Goal: Transaction & Acquisition: Purchase product/service

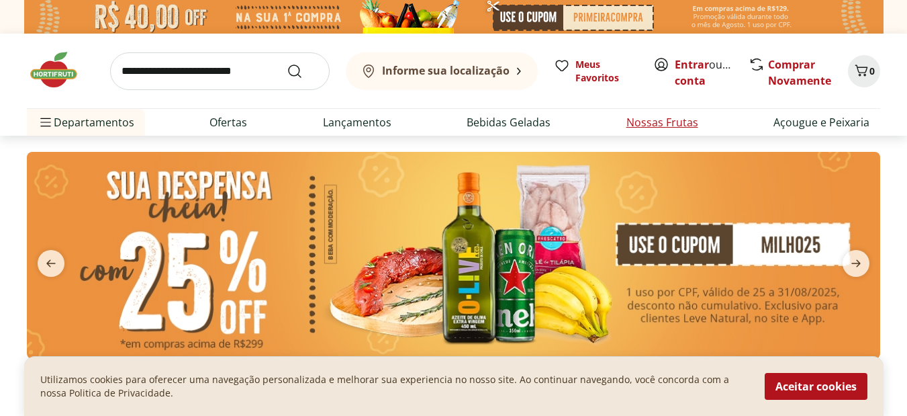
click at [669, 120] on link "Nossas Frutas" at bounding box center [663, 122] width 72 height 16
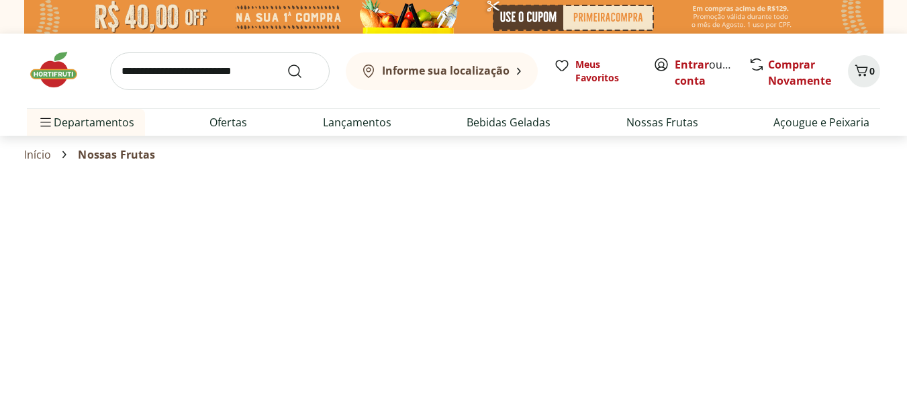
select select "**********"
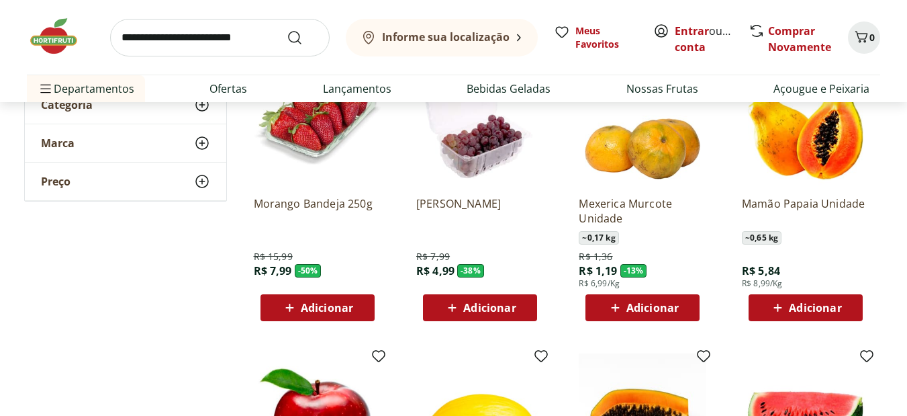
scroll to position [184, 0]
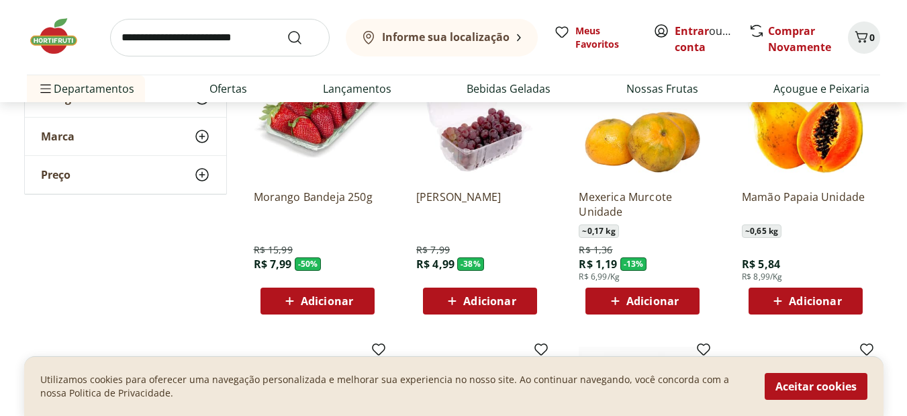
click at [828, 301] on span "Adicionar" at bounding box center [815, 300] width 52 height 11
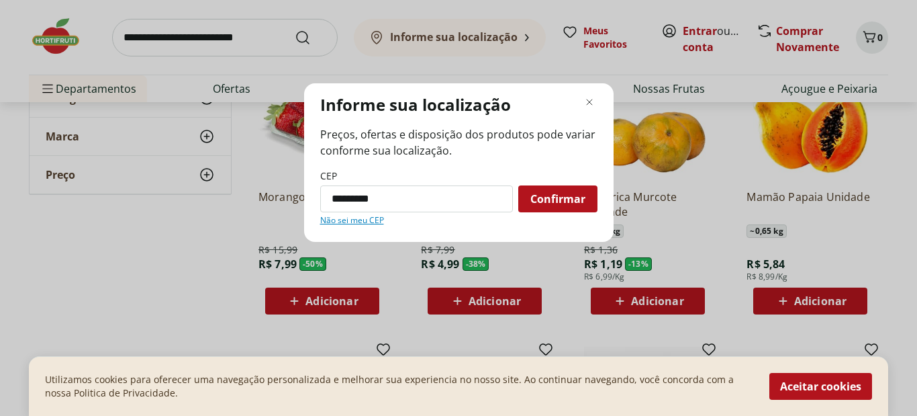
click at [545, 198] on span "Confirmar" at bounding box center [558, 198] width 55 height 11
type input "*********"
click at [549, 188] on div "Confirmar" at bounding box center [557, 198] width 79 height 27
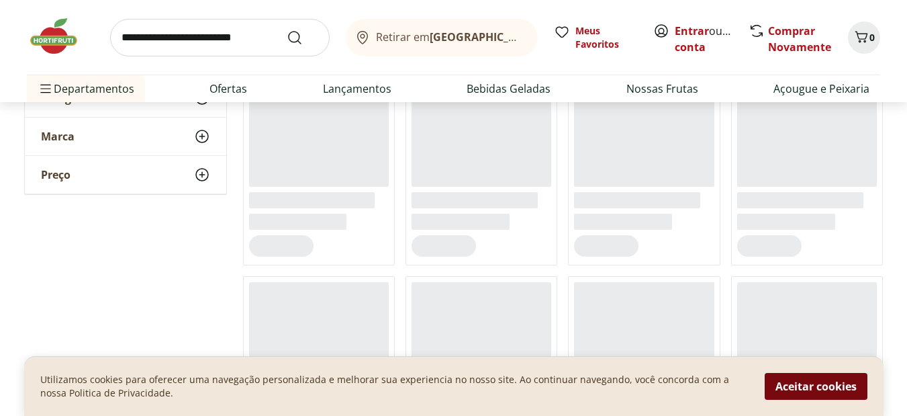
click at [845, 383] on button "Aceitar cookies" at bounding box center [816, 386] width 103 height 27
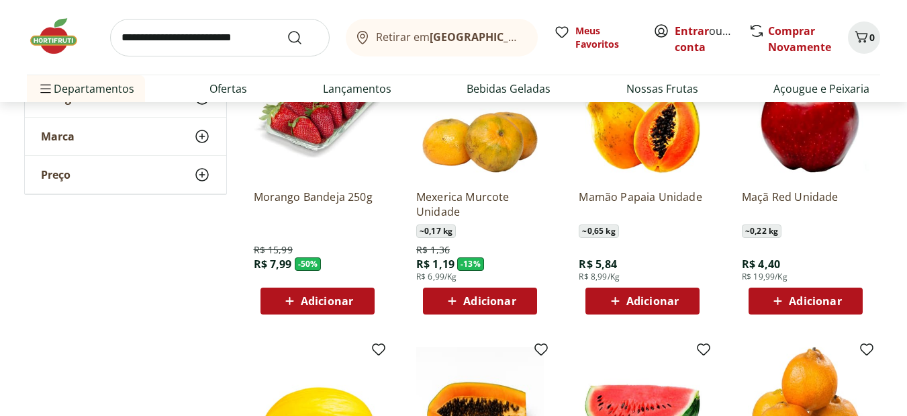
click at [657, 296] on span "Adicionar" at bounding box center [653, 300] width 52 height 11
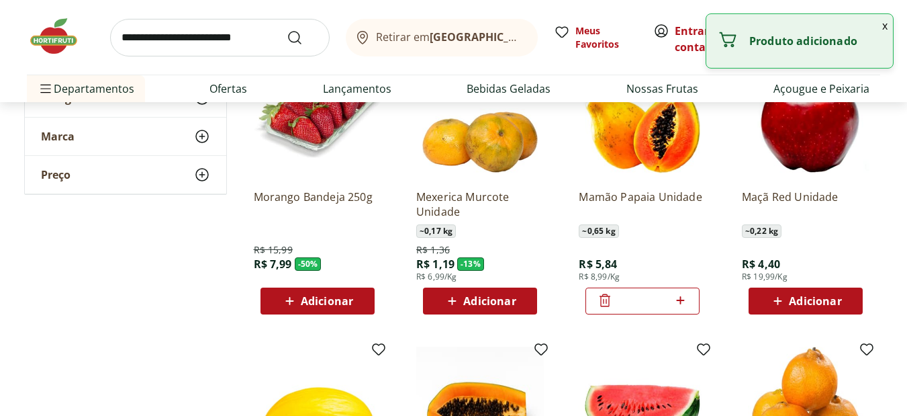
click at [680, 302] on icon at bounding box center [680, 300] width 17 height 16
type input "*"
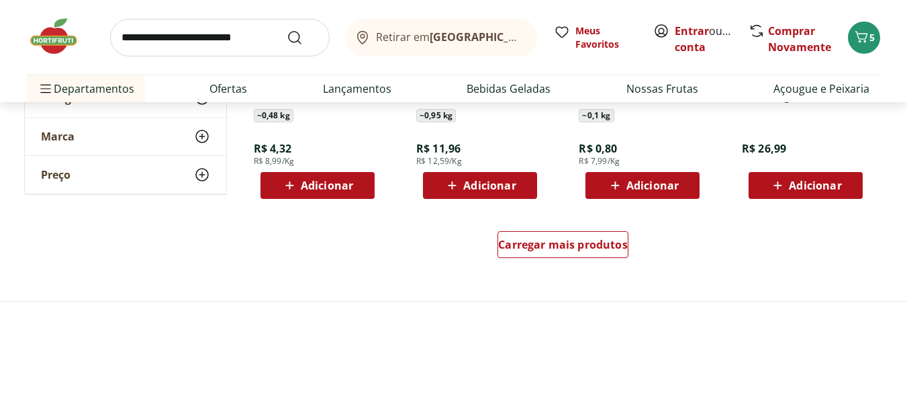
scroll to position [917, 0]
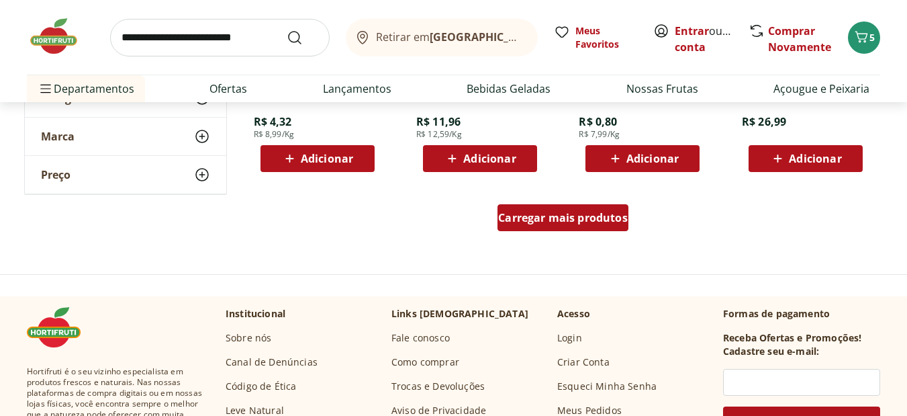
click at [565, 215] on span "Carregar mais produtos" at bounding box center [563, 217] width 130 height 11
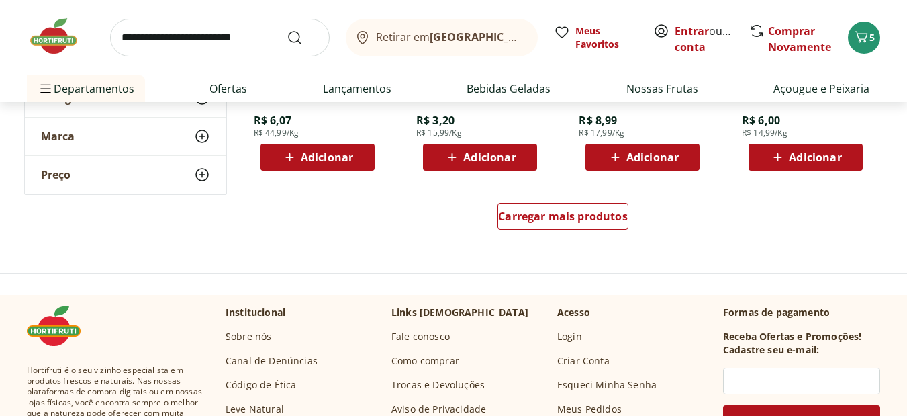
scroll to position [1848, 0]
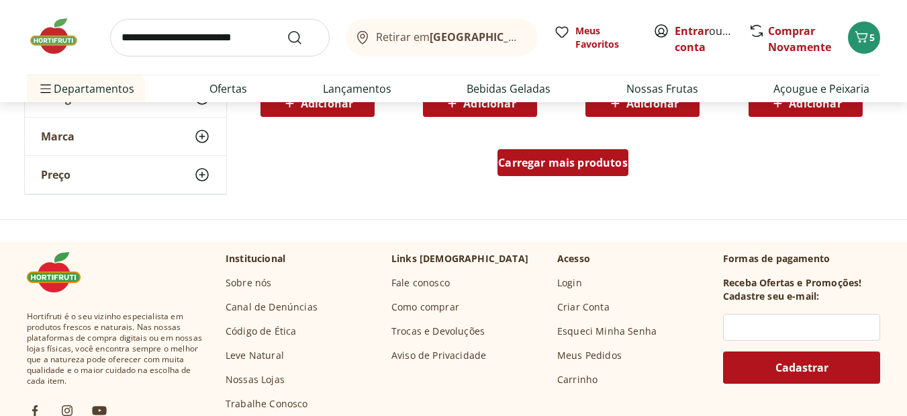
click at [599, 158] on span "Carregar mais produtos" at bounding box center [563, 162] width 130 height 11
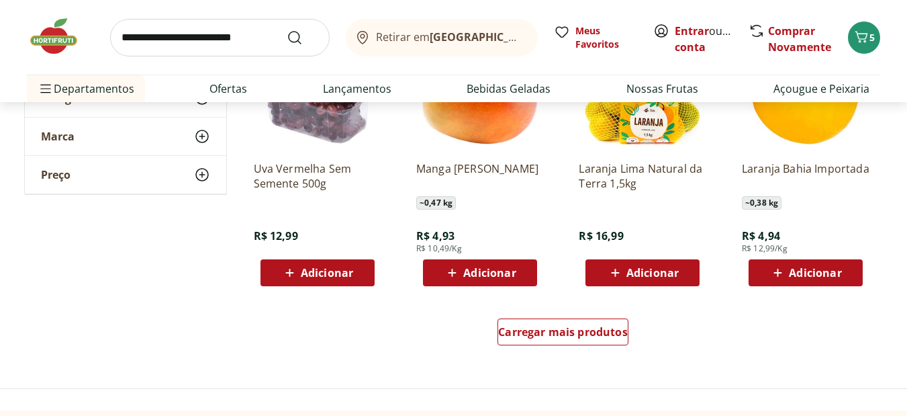
scroll to position [2563, 0]
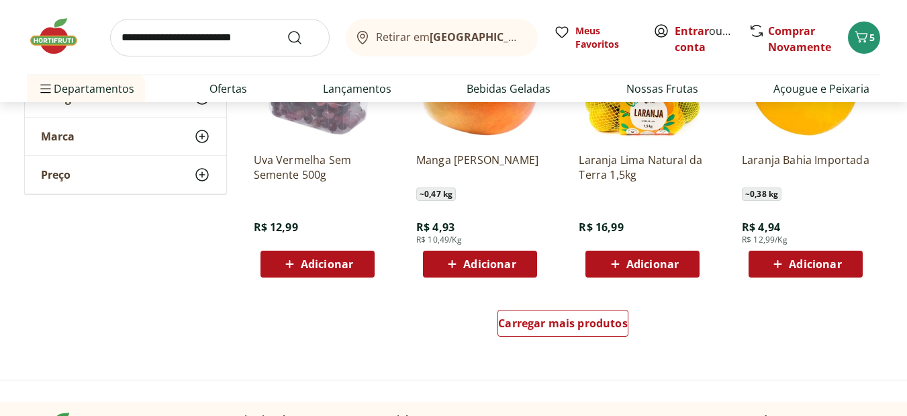
click at [533, 302] on div "Carregar mais produtos" at bounding box center [563, 325] width 651 height 64
click at [543, 332] on div "Carregar mais produtos" at bounding box center [563, 323] width 131 height 27
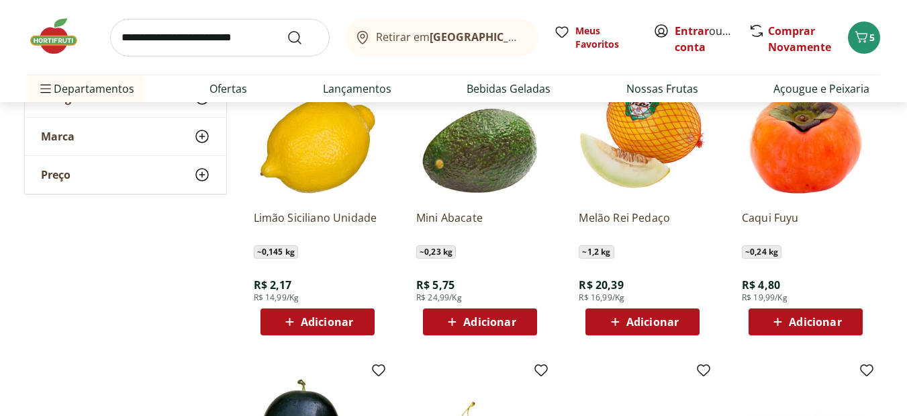
scroll to position [2806, 0]
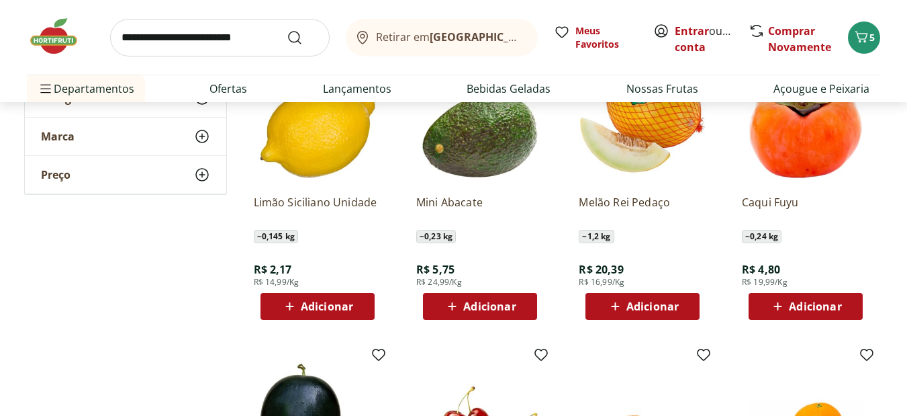
click at [323, 304] on span "Adicionar" at bounding box center [327, 306] width 52 height 11
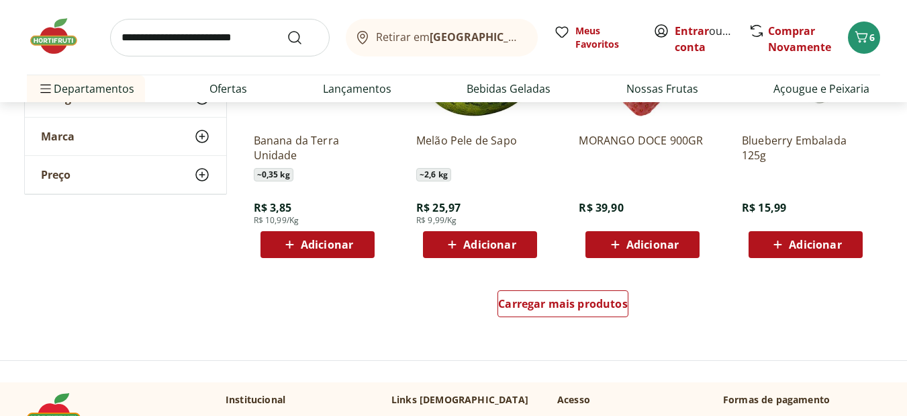
scroll to position [3477, 0]
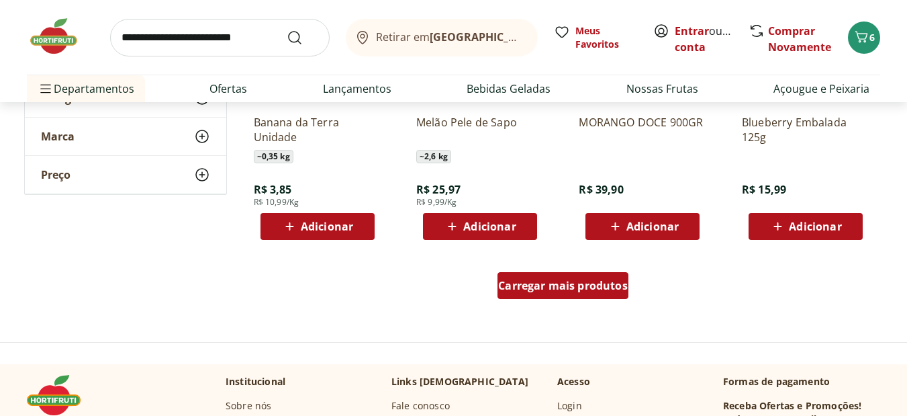
click at [501, 283] on span "Carregar mais produtos" at bounding box center [563, 285] width 130 height 11
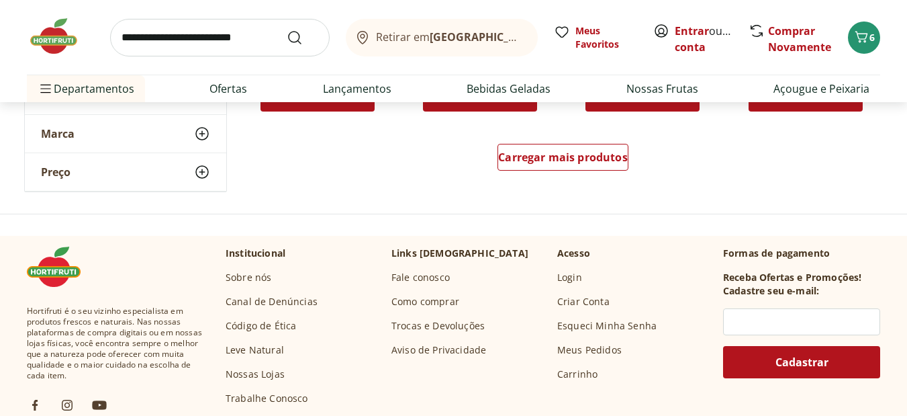
scroll to position [4490, 0]
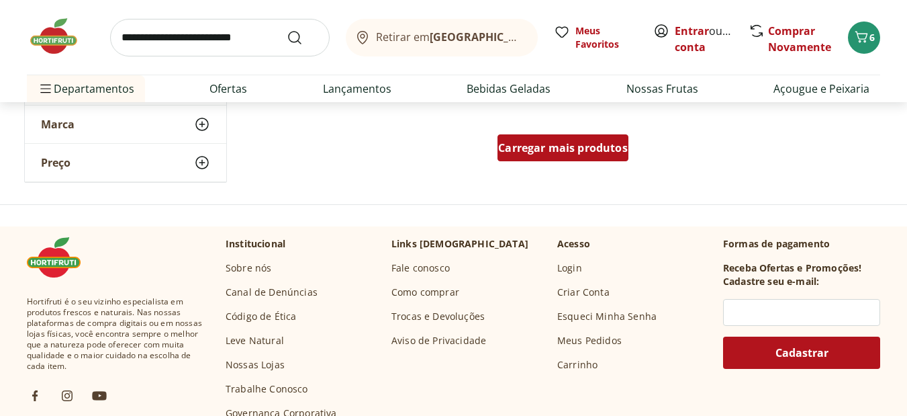
click at [573, 134] on div "Carregar mais produtos" at bounding box center [563, 147] width 131 height 27
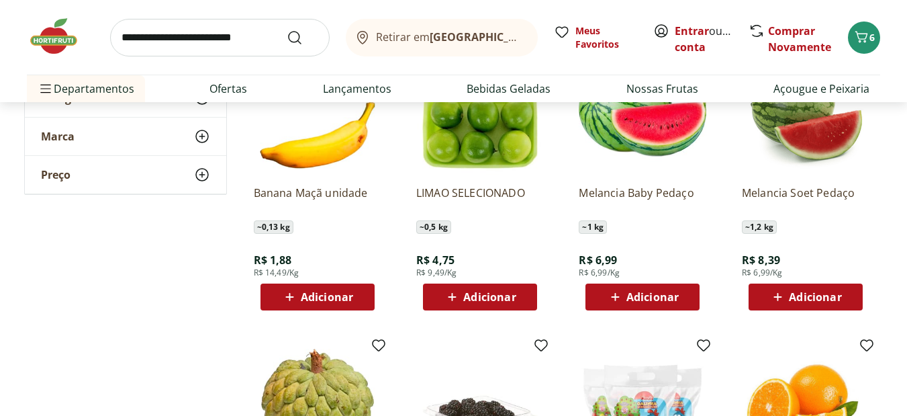
scroll to position [4514, 0]
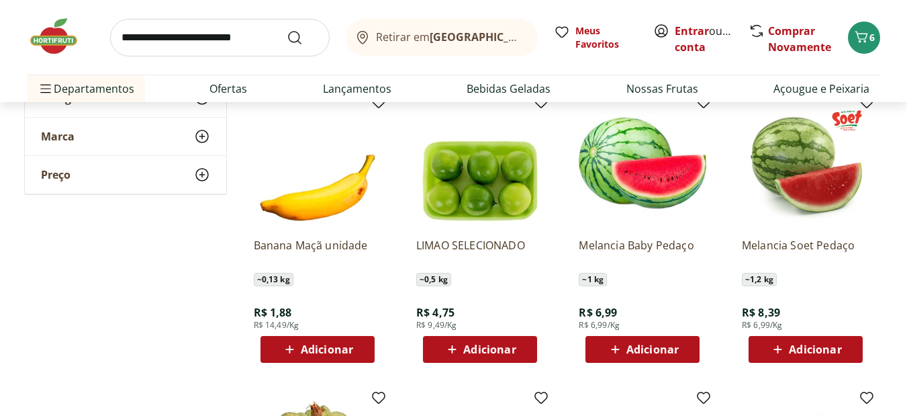
click at [436, 346] on div "Adicionar" at bounding box center [480, 349] width 93 height 24
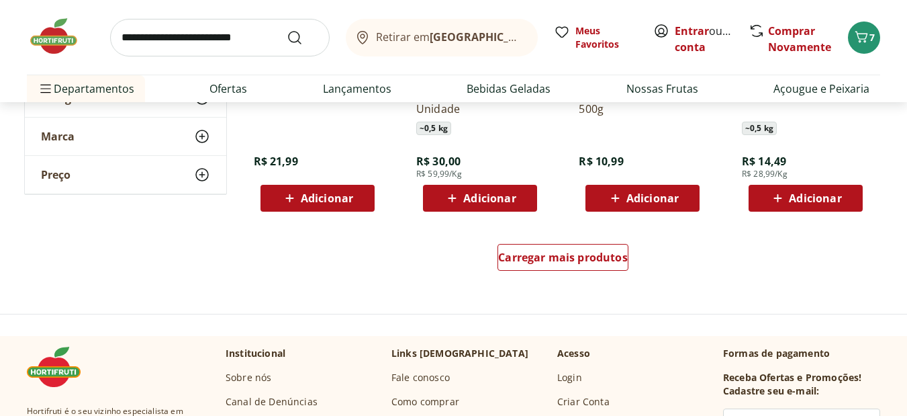
scroll to position [5364, 0]
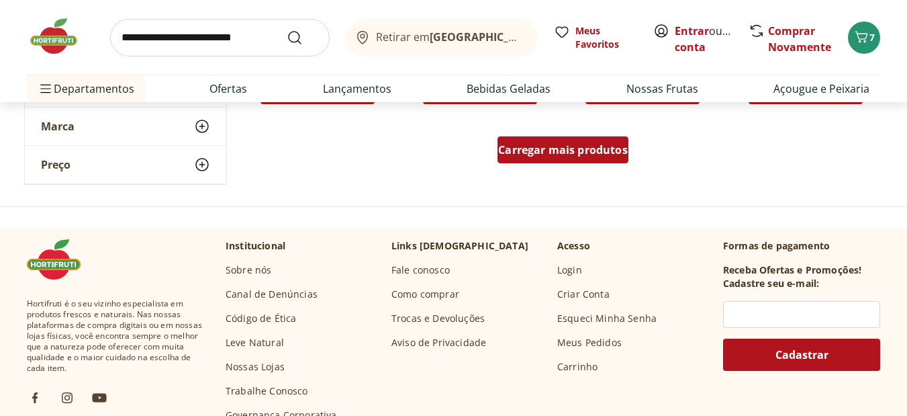
click at [589, 144] on span "Carregar mais produtos" at bounding box center [563, 149] width 130 height 11
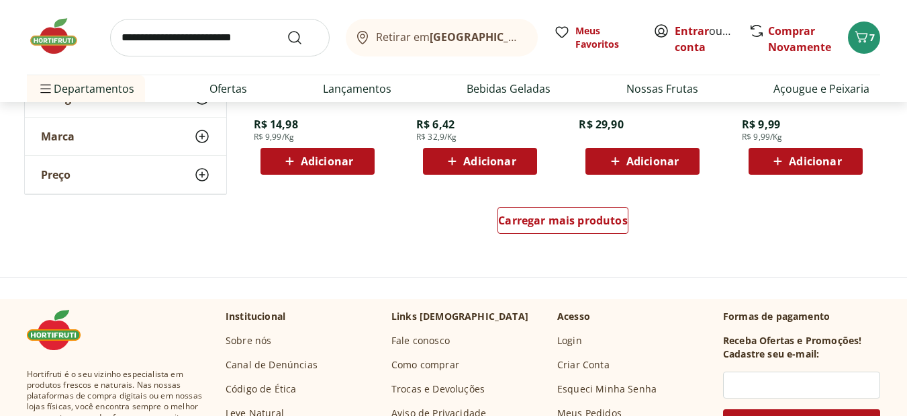
scroll to position [6178, 0]
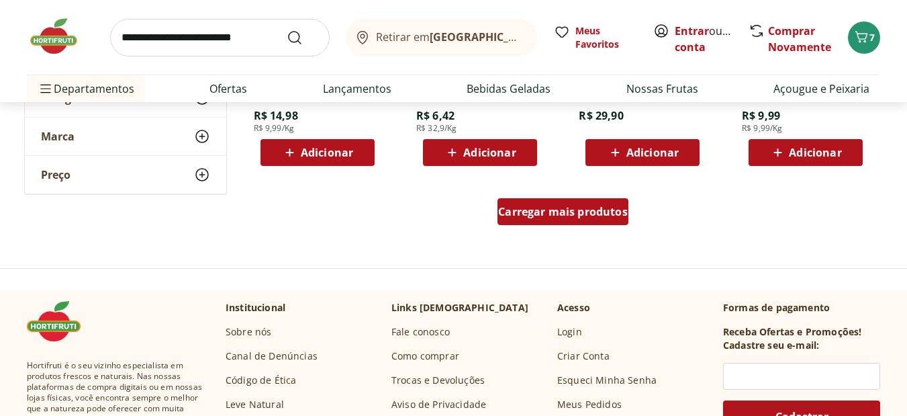
click at [600, 206] on span "Carregar mais produtos" at bounding box center [563, 211] width 130 height 11
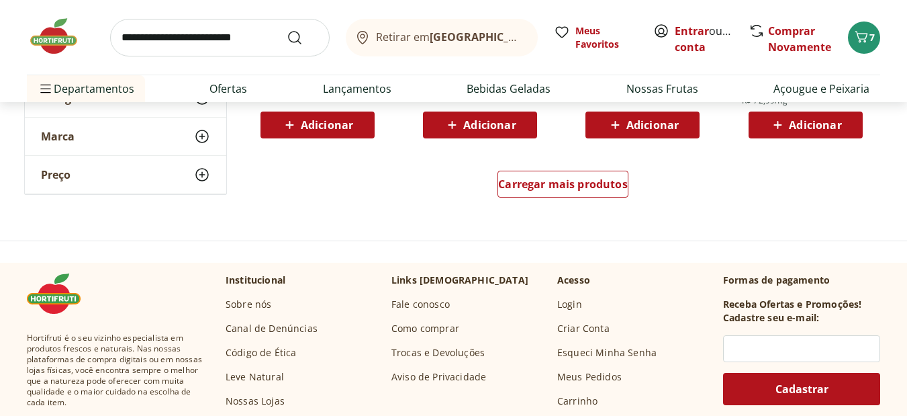
scroll to position [7099, 0]
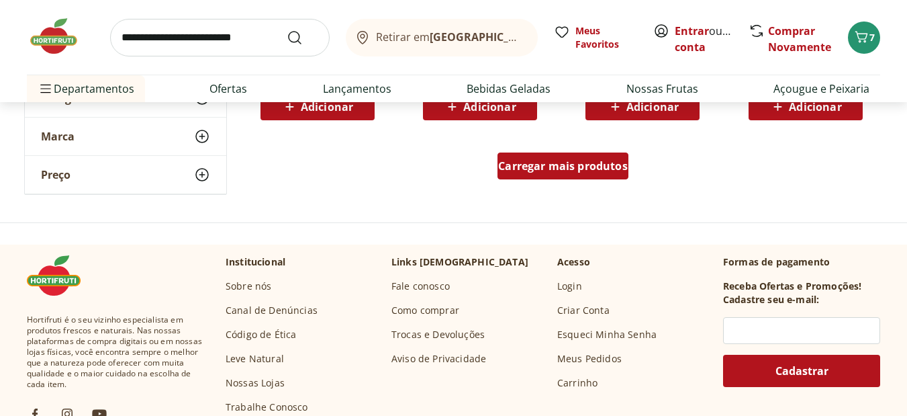
click at [598, 170] on span "Carregar mais produtos" at bounding box center [563, 166] width 130 height 11
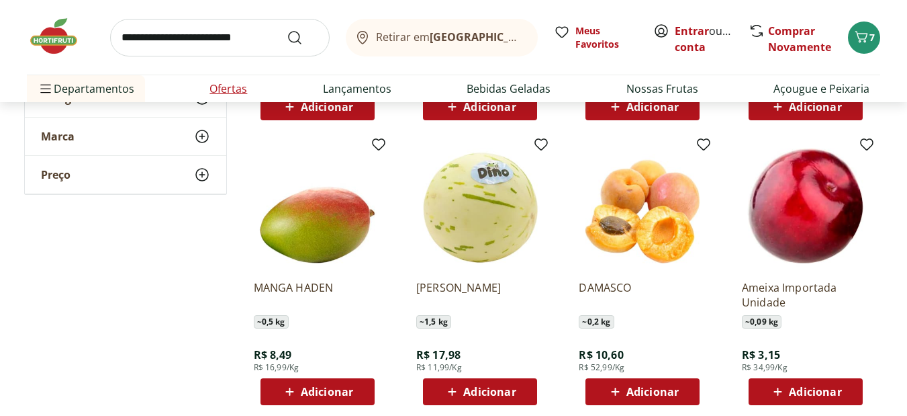
click at [217, 91] on link "Ofertas" at bounding box center [229, 89] width 38 height 16
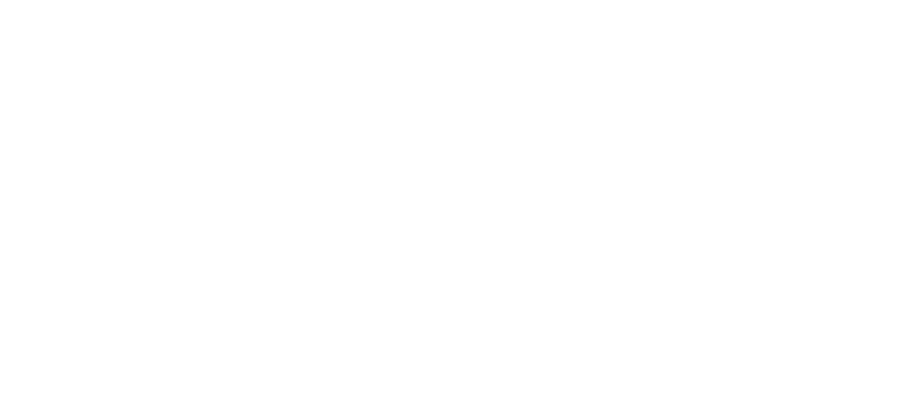
select select "**********"
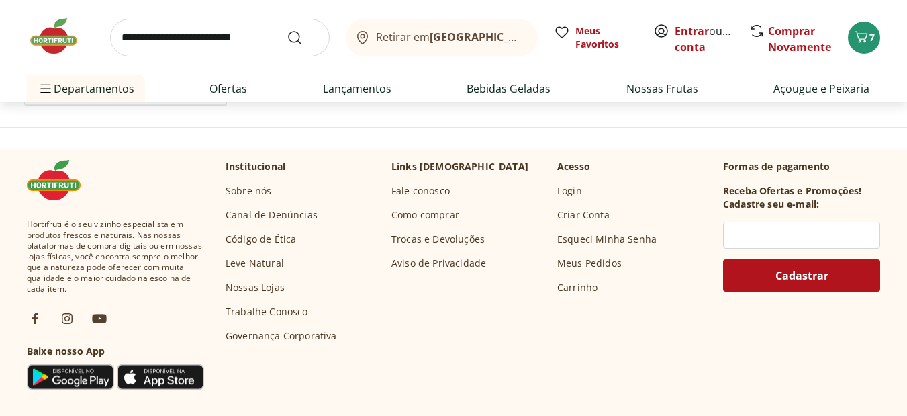
scroll to position [868, 0]
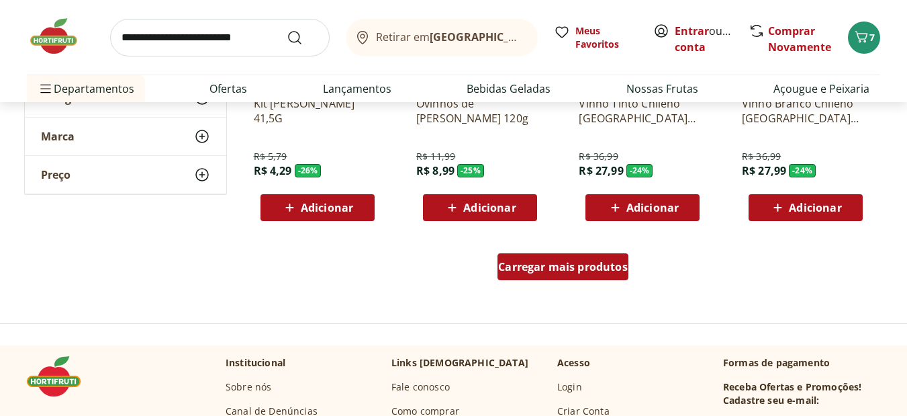
click at [548, 263] on span "Carregar mais produtos" at bounding box center [563, 266] width 130 height 11
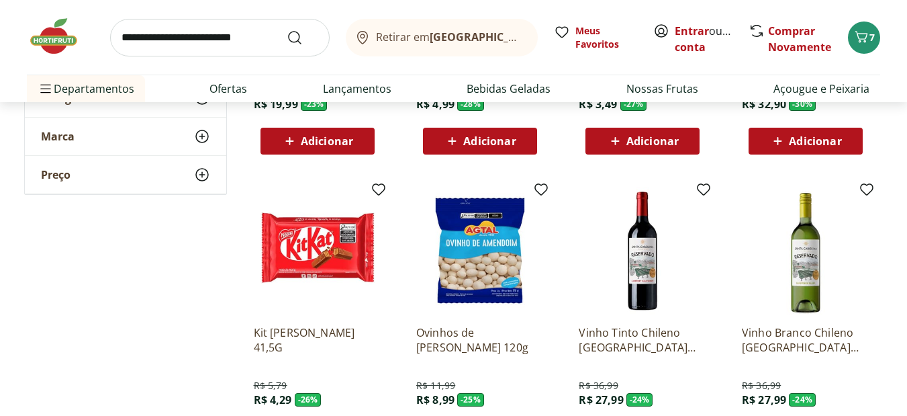
scroll to position [608, 0]
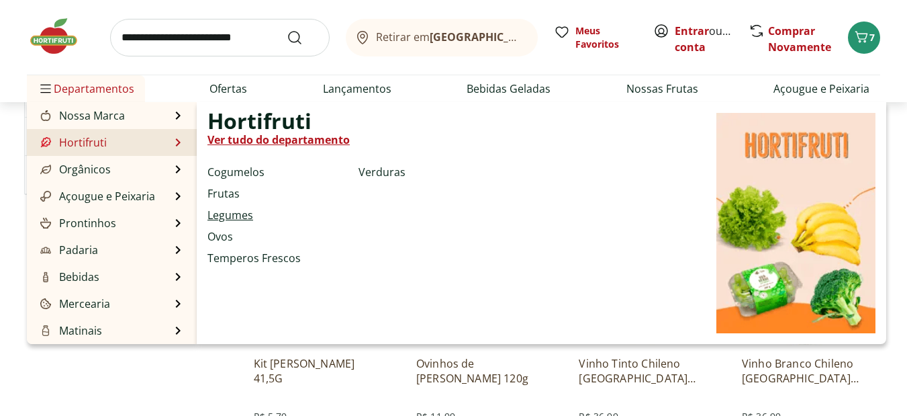
click at [232, 214] on link "Legumes" at bounding box center [231, 215] width 46 height 16
select select "**********"
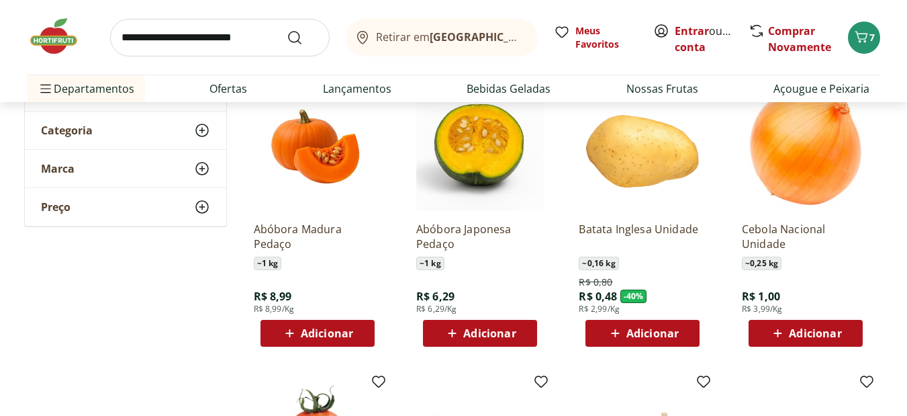
scroll to position [161, 0]
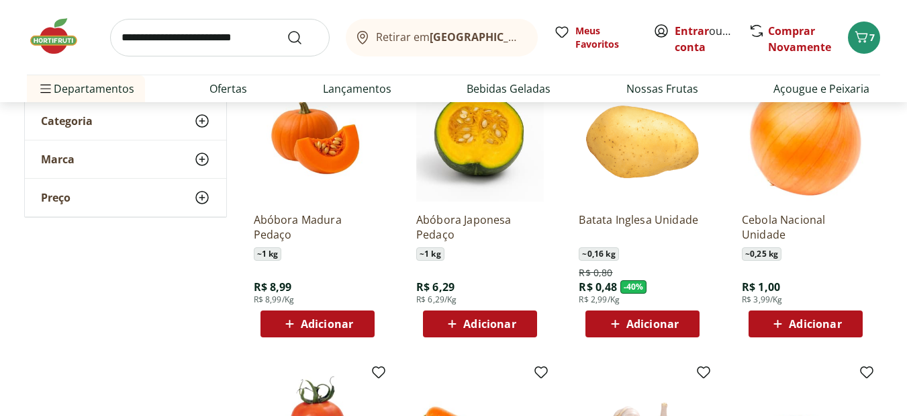
click at [484, 313] on div "Adicionar" at bounding box center [480, 324] width 93 height 24
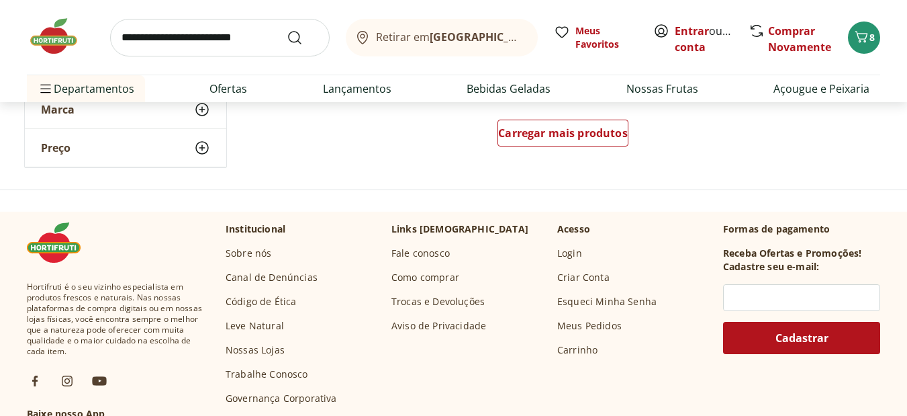
scroll to position [1011, 0]
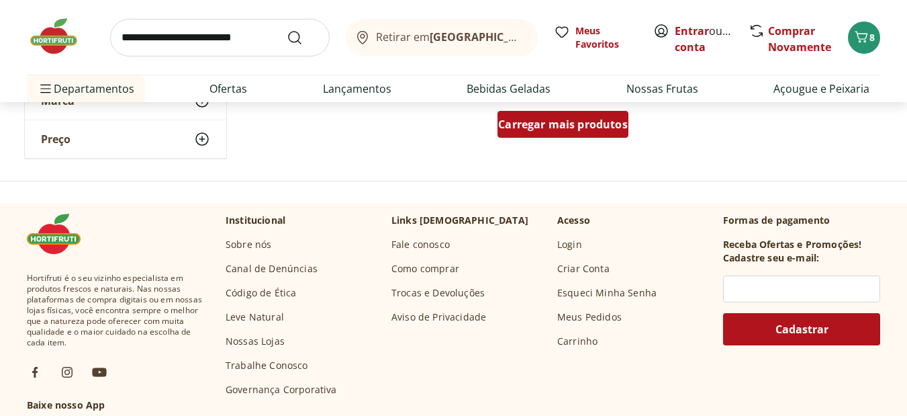
click at [540, 116] on div "Carregar mais produtos" at bounding box center [563, 124] width 131 height 27
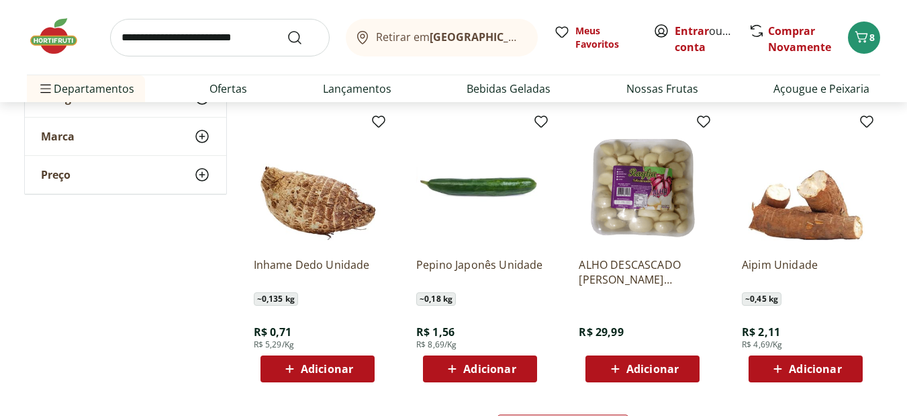
scroll to position [1699, 0]
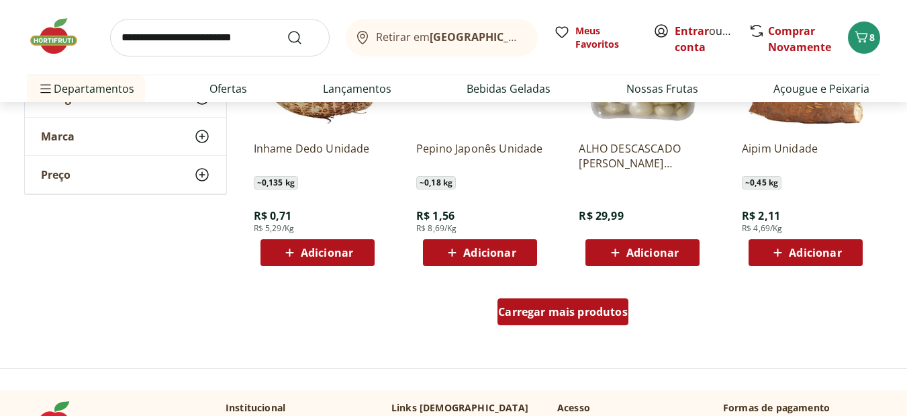
click at [612, 317] on span "Carregar mais produtos" at bounding box center [563, 311] width 130 height 11
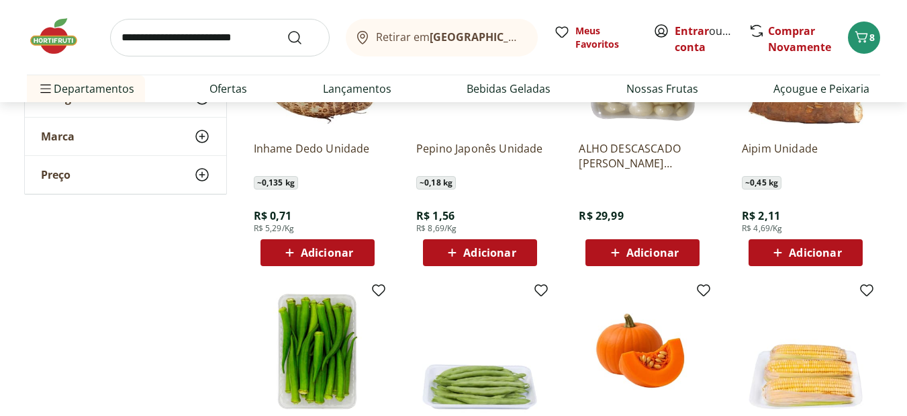
click at [494, 244] on div "Adicionar" at bounding box center [480, 252] width 93 height 24
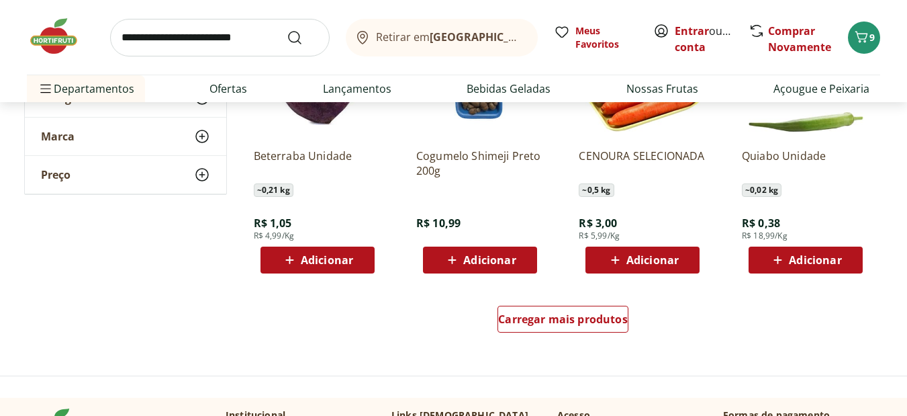
scroll to position [2684, 0]
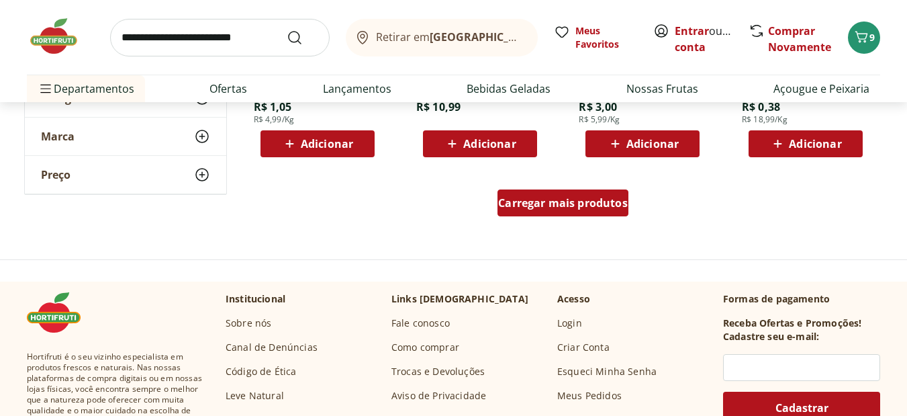
click at [563, 202] on span "Carregar mais produtos" at bounding box center [563, 202] width 130 height 11
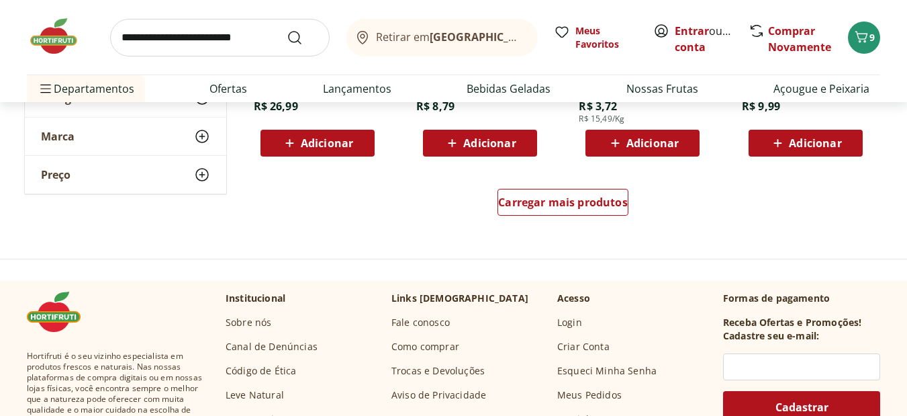
scroll to position [3605, 0]
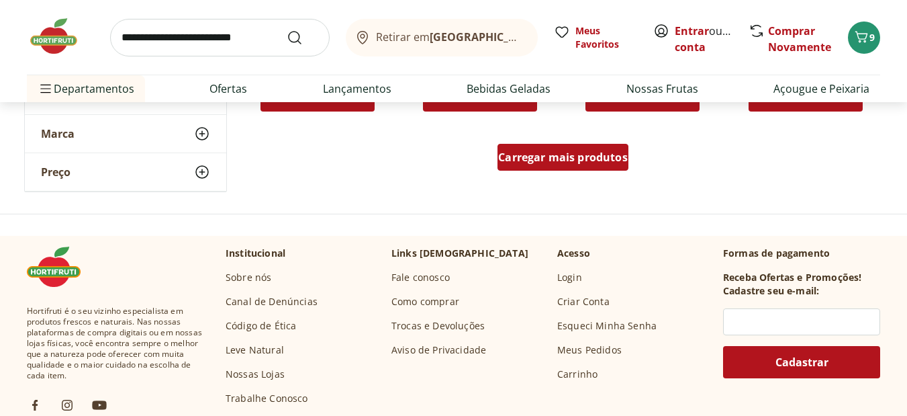
click at [618, 172] on link "Carregar mais produtos" at bounding box center [563, 160] width 131 height 32
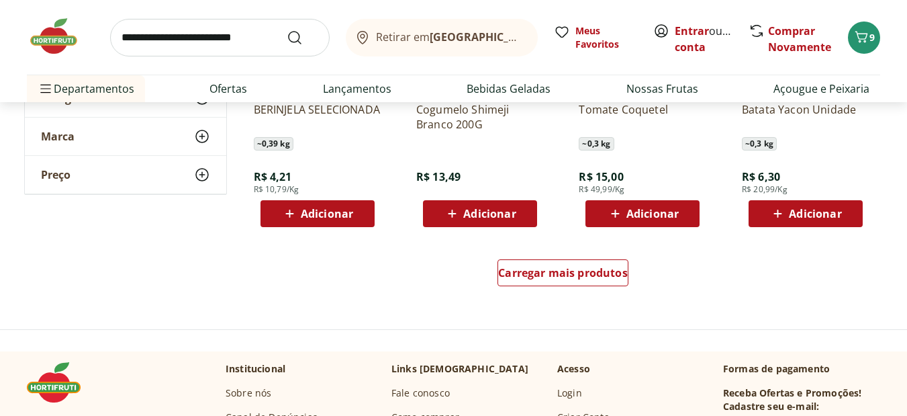
scroll to position [4401, 0]
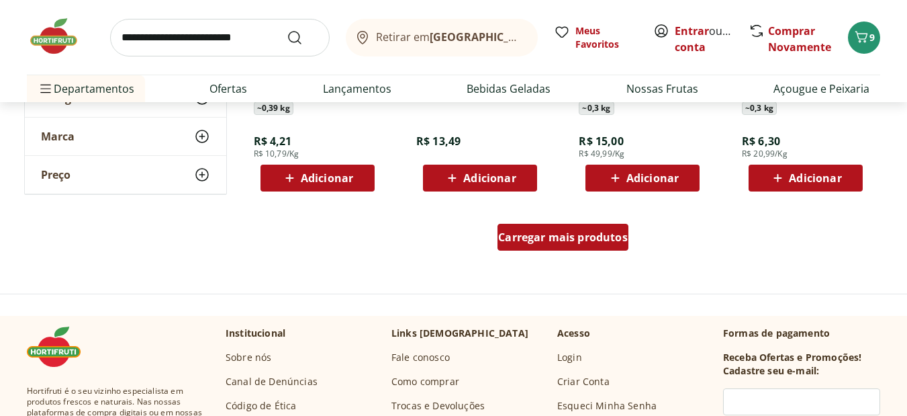
click at [592, 246] on div "Carregar mais produtos" at bounding box center [563, 237] width 131 height 27
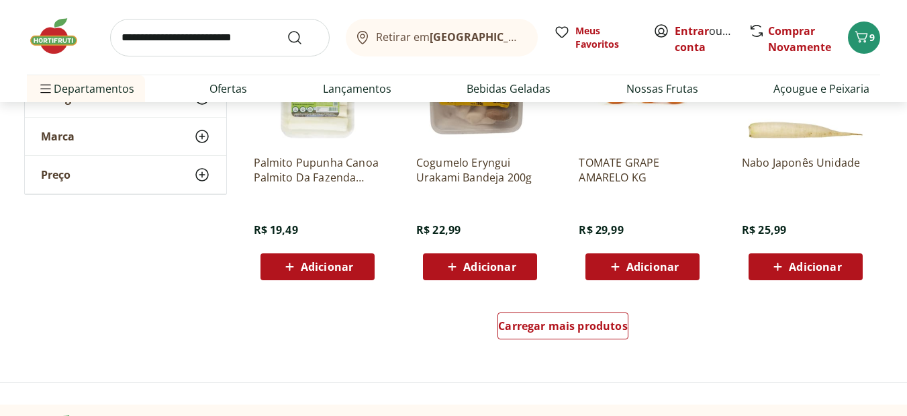
scroll to position [5224, 0]
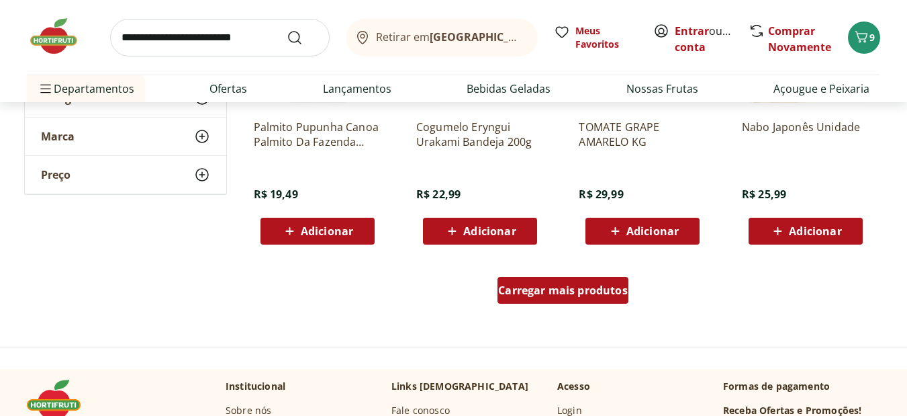
click at [601, 300] on div "Carregar mais produtos" at bounding box center [563, 290] width 131 height 27
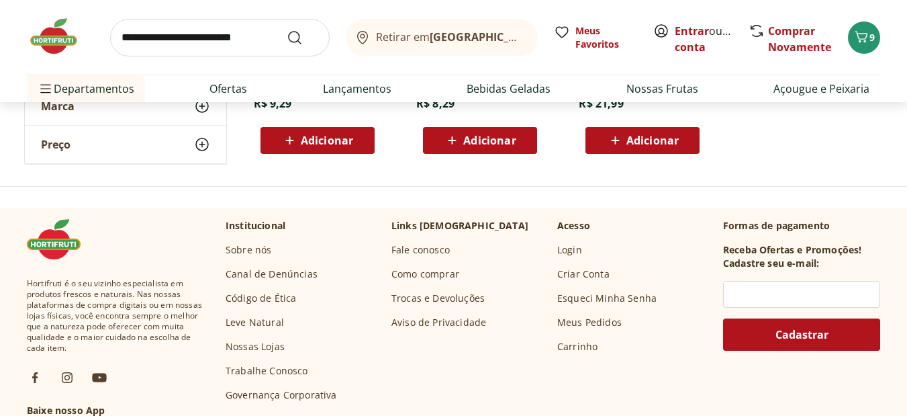
scroll to position [5948, 0]
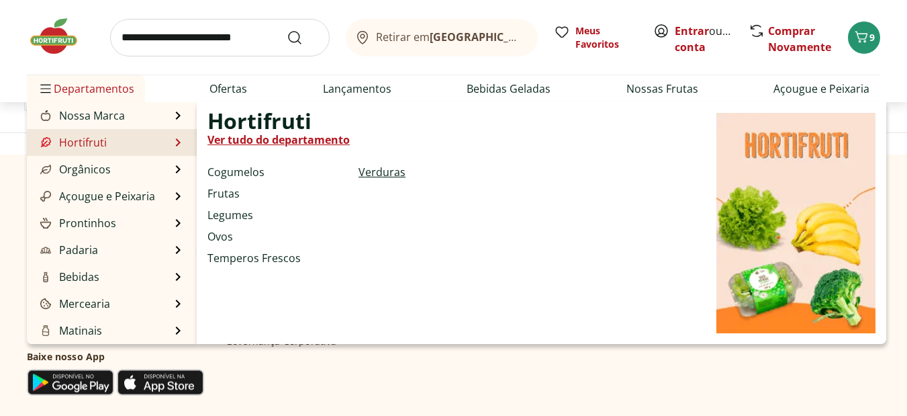
click at [381, 171] on link "Verduras" at bounding box center [382, 172] width 47 height 16
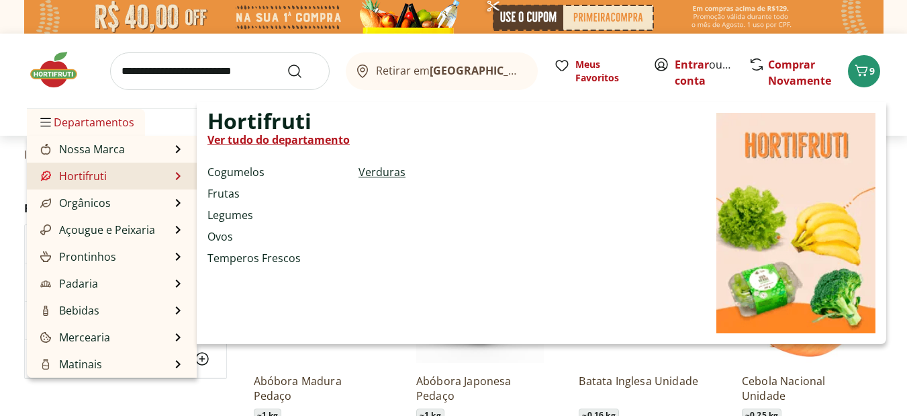
select select "**********"
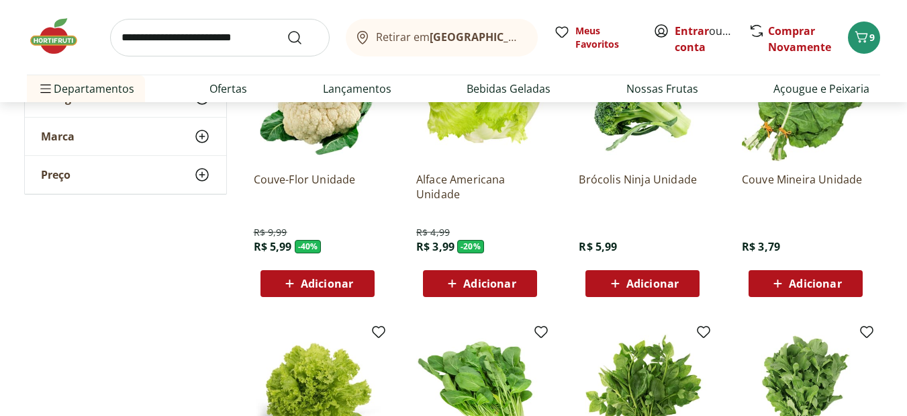
scroll to position [215, 0]
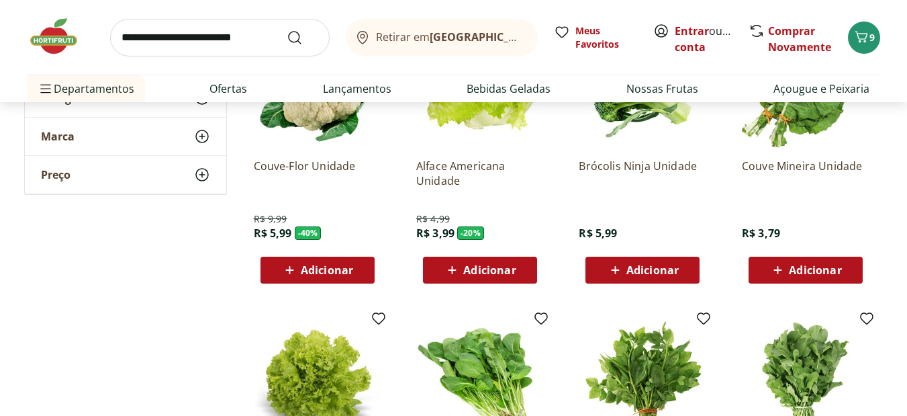
click at [494, 275] on span "Adicionar" at bounding box center [489, 270] width 52 height 11
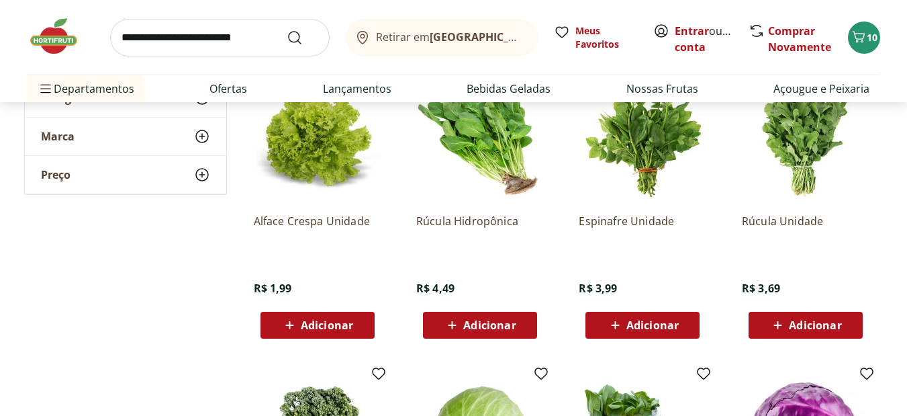
scroll to position [457, 0]
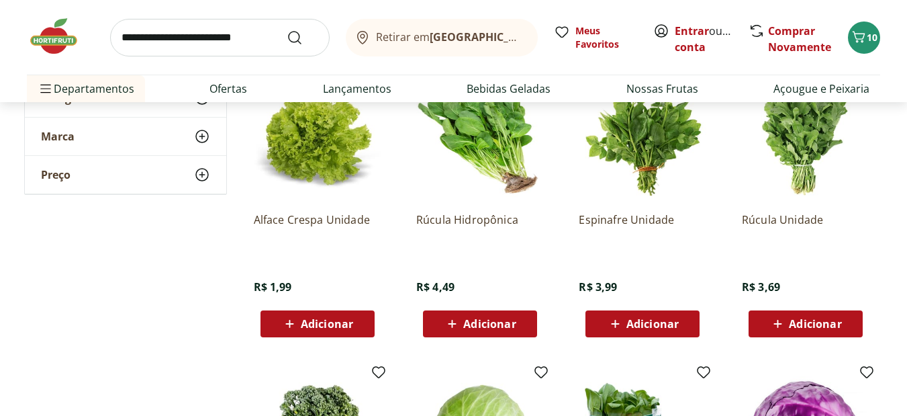
click at [498, 320] on span "Adicionar" at bounding box center [489, 323] width 52 height 11
click at [447, 316] on icon at bounding box center [443, 323] width 16 height 16
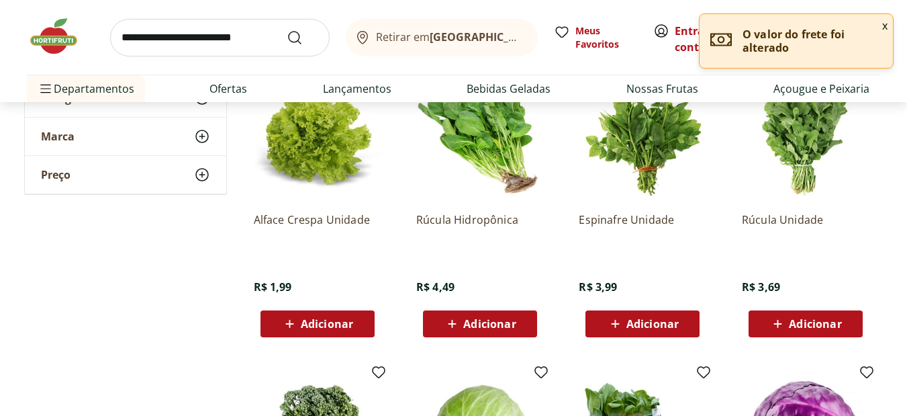
click at [810, 331] on span "Adicionar" at bounding box center [806, 324] width 72 height 16
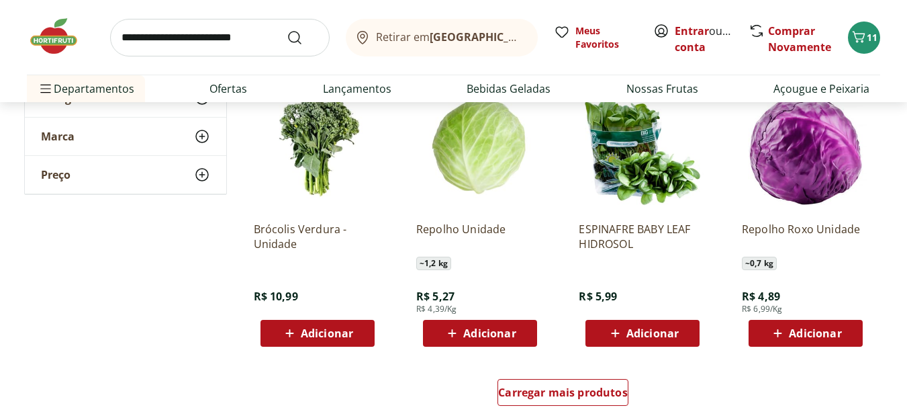
scroll to position [770, 0]
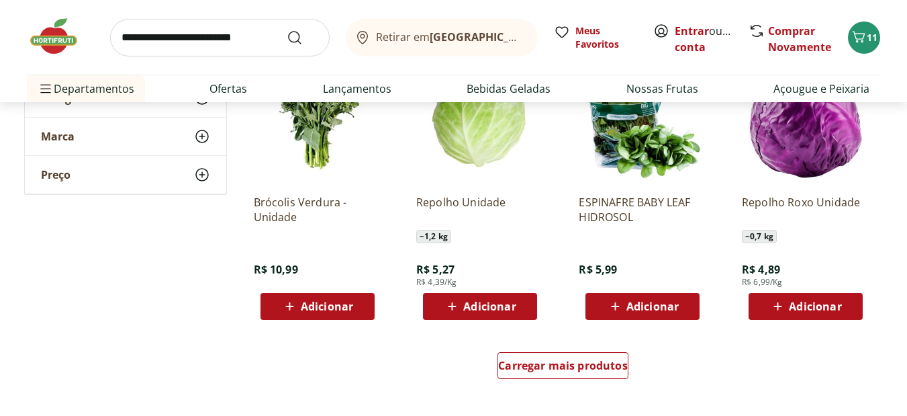
click at [648, 308] on span "Adicionar" at bounding box center [653, 306] width 52 height 11
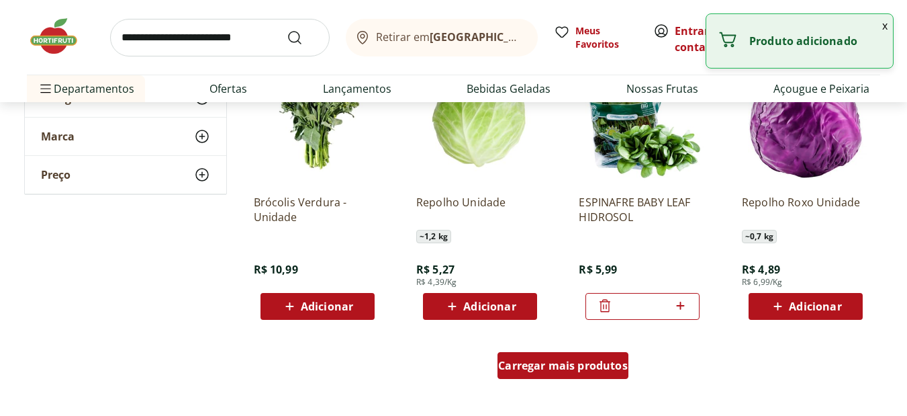
click at [585, 368] on span "Carregar mais produtos" at bounding box center [563, 365] width 130 height 11
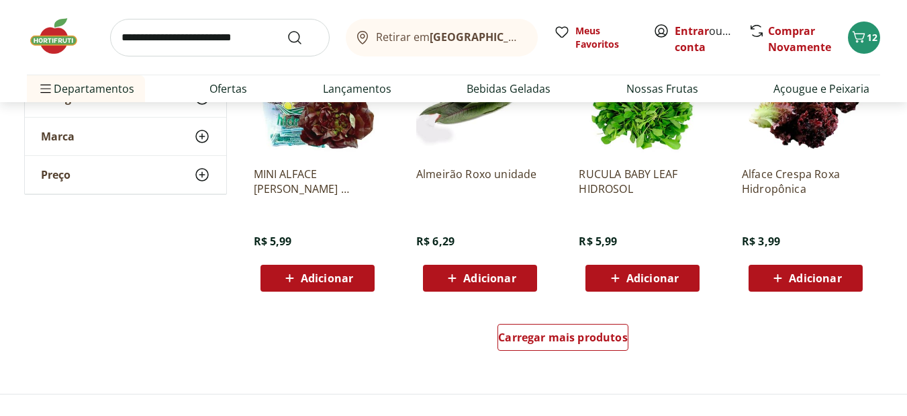
scroll to position [1718, 0]
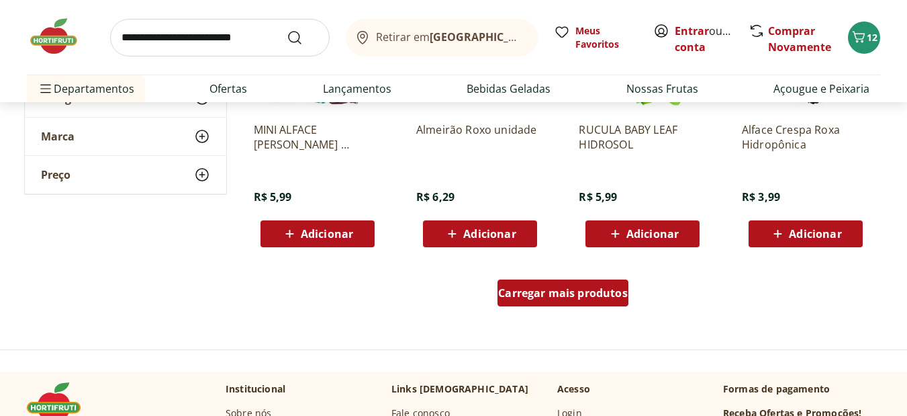
click at [547, 301] on div "Carregar mais produtos" at bounding box center [563, 292] width 131 height 27
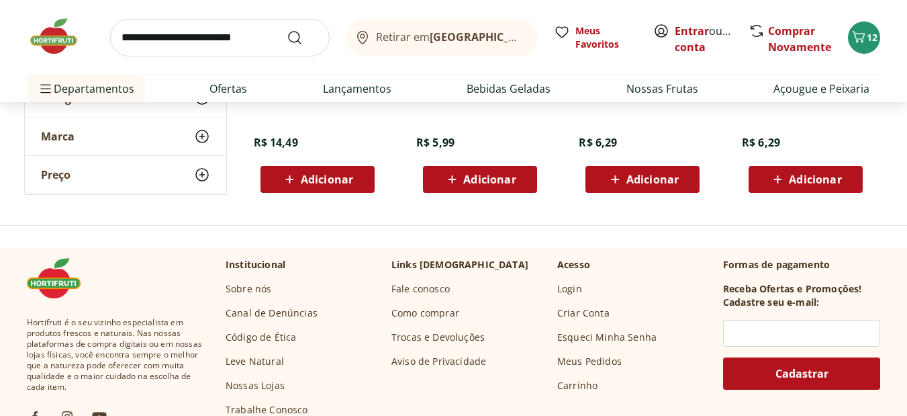
scroll to position [2684, 0]
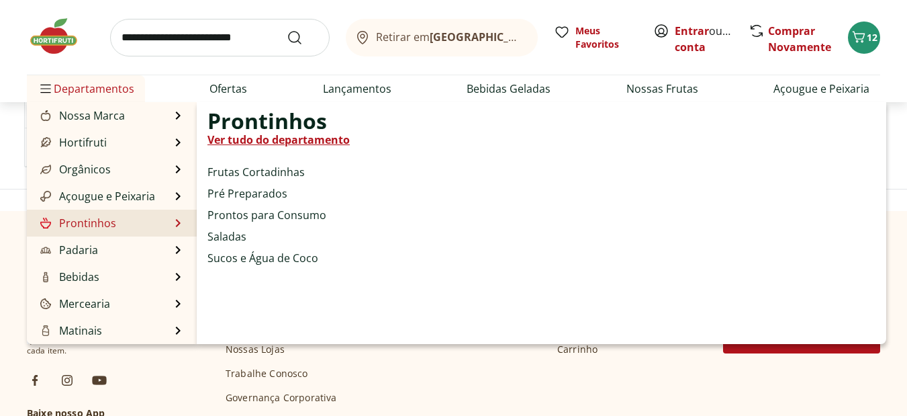
click at [105, 220] on link "Prontinhos" at bounding box center [77, 223] width 79 height 16
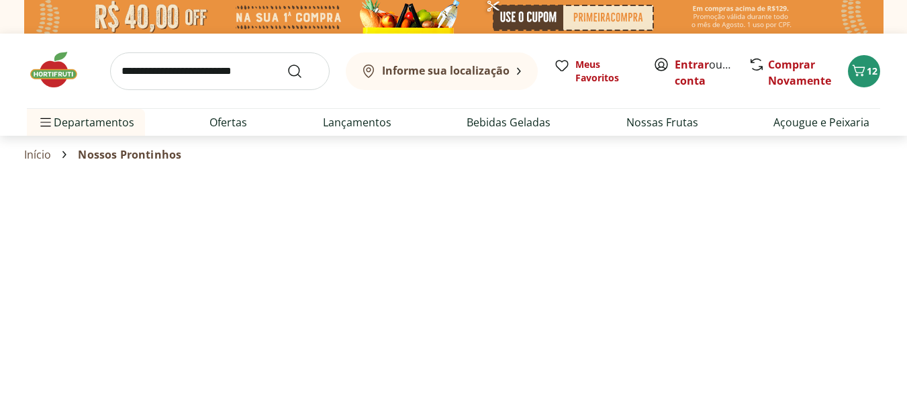
select select "**********"
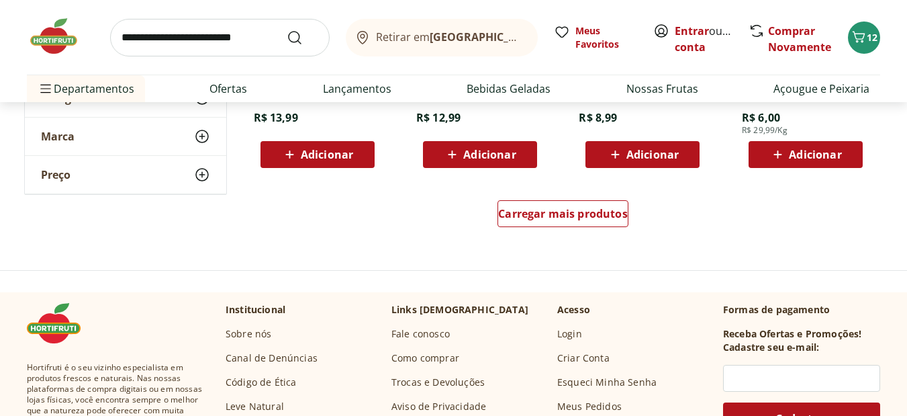
scroll to position [975, 0]
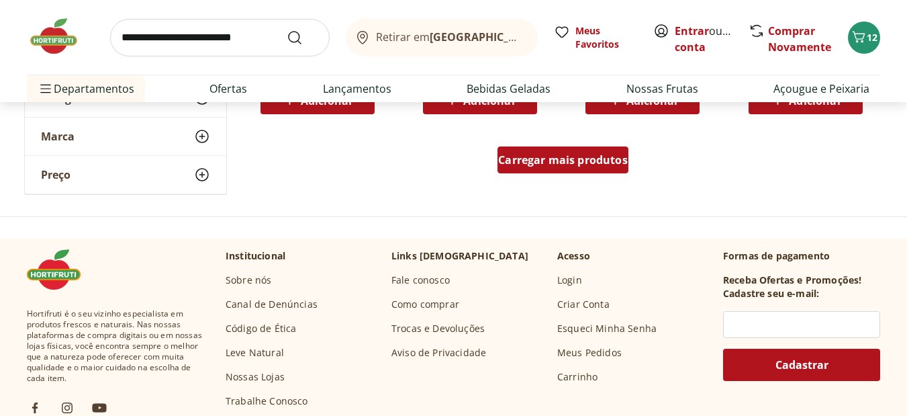
click at [567, 164] on span "Carregar mais produtos" at bounding box center [563, 159] width 130 height 11
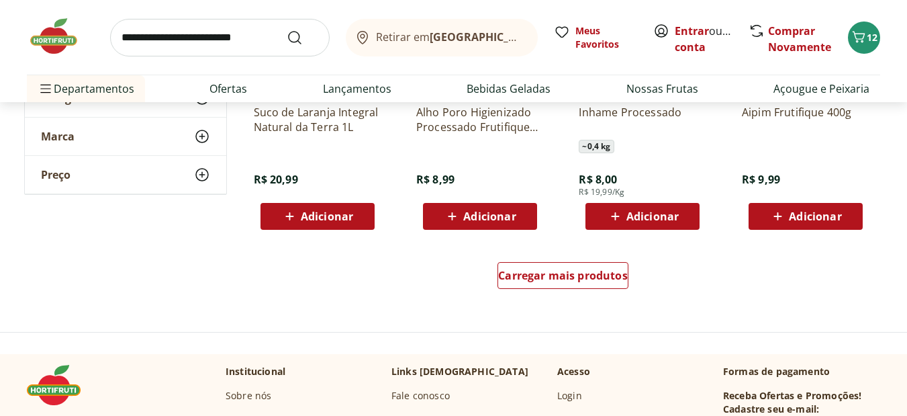
scroll to position [1798, 0]
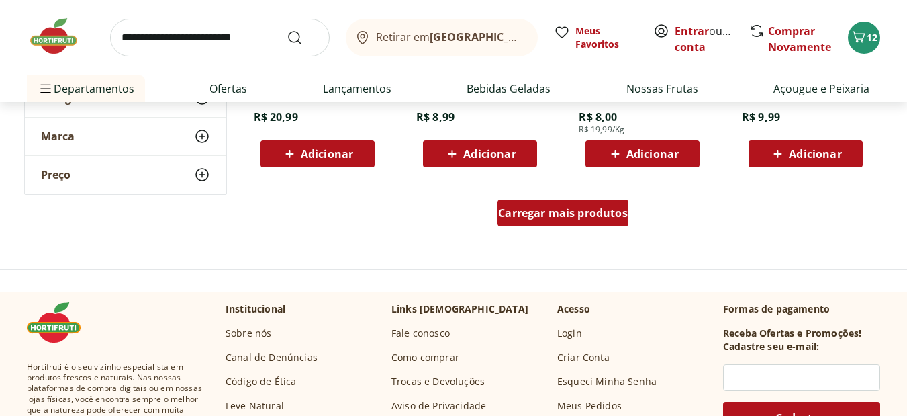
click at [561, 210] on span "Carregar mais produtos" at bounding box center [563, 213] width 130 height 11
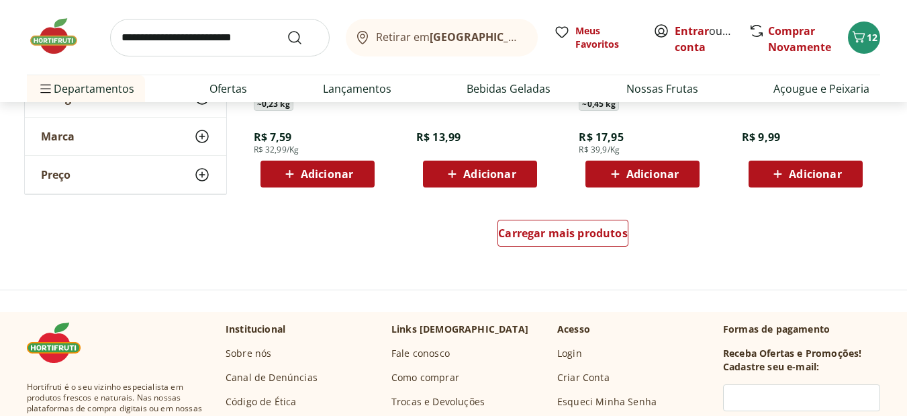
scroll to position [2640, 0]
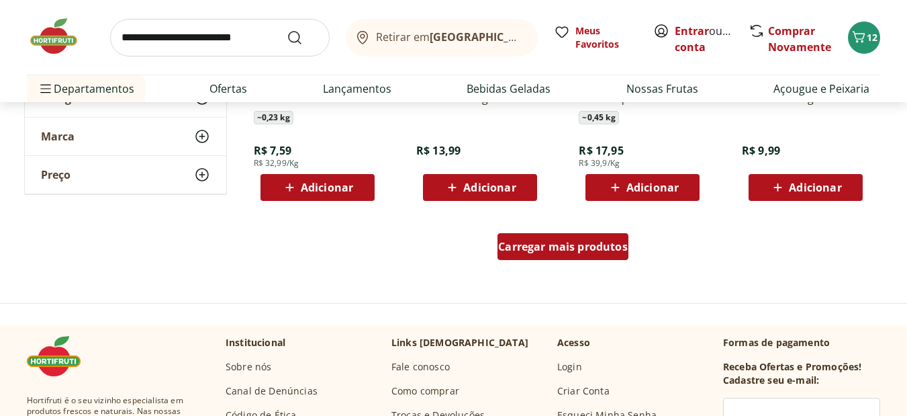
click at [596, 246] on span "Carregar mais produtos" at bounding box center [563, 246] width 130 height 11
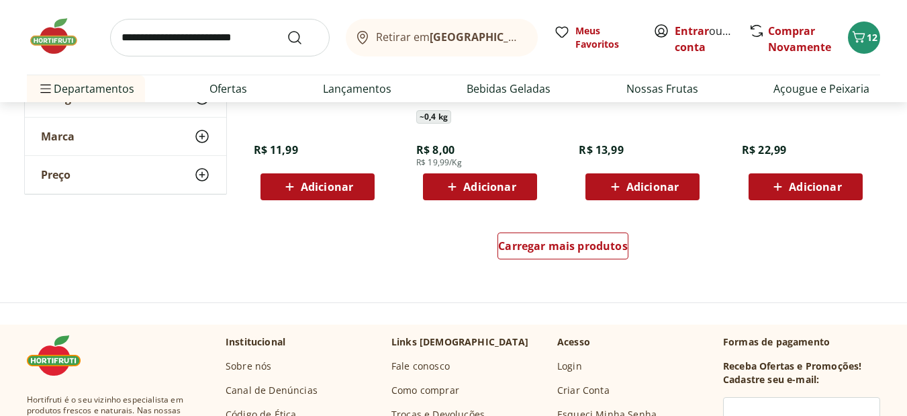
scroll to position [3535, 0]
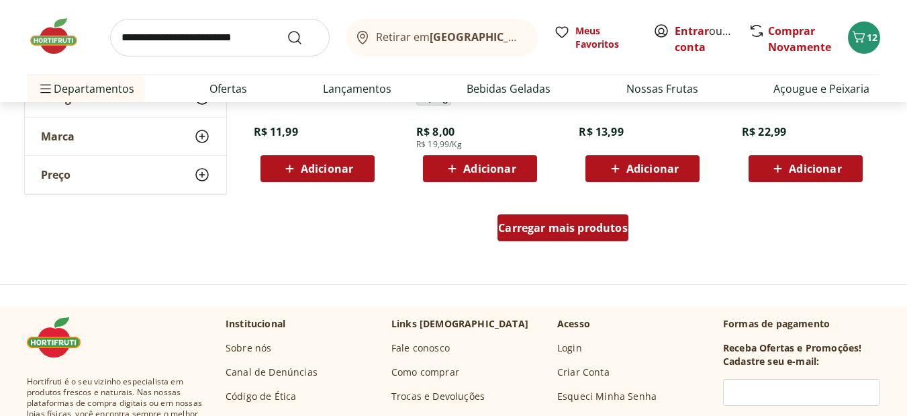
click at [574, 222] on span "Carregar mais produtos" at bounding box center [563, 227] width 130 height 11
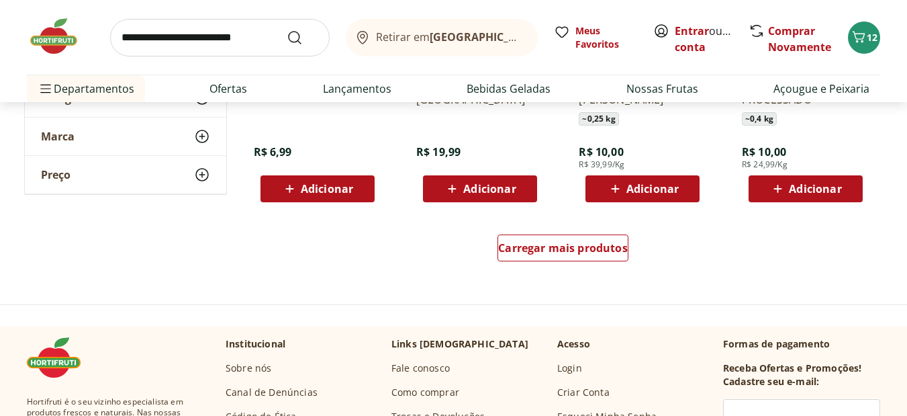
scroll to position [4402, 0]
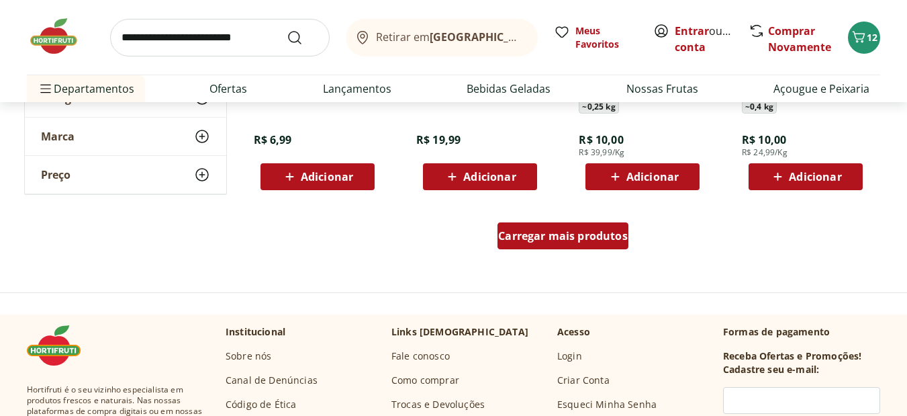
click at [583, 234] on span "Carregar mais produtos" at bounding box center [563, 235] width 130 height 11
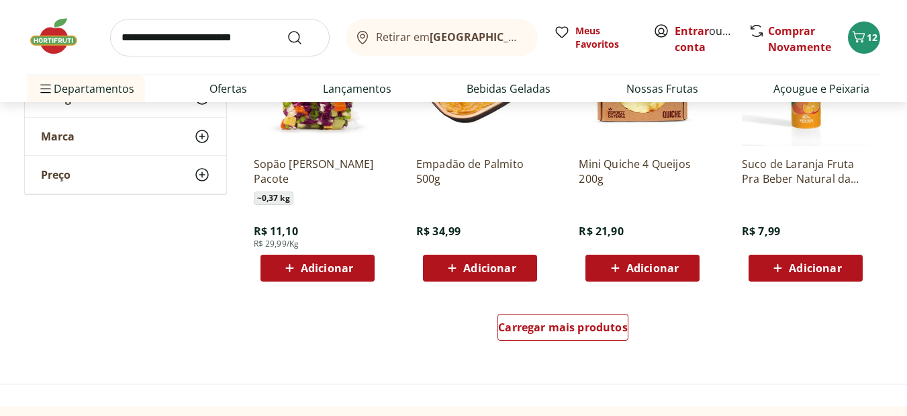
scroll to position [5225, 0]
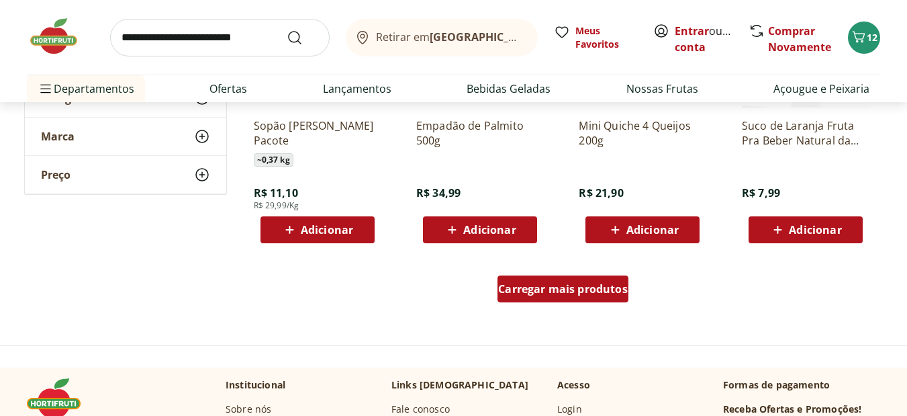
click at [605, 293] on span "Carregar mais produtos" at bounding box center [563, 288] width 130 height 11
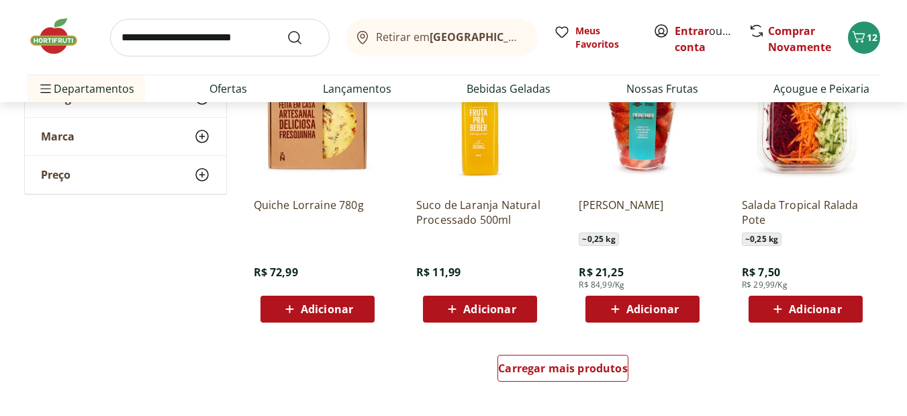
scroll to position [6057, 0]
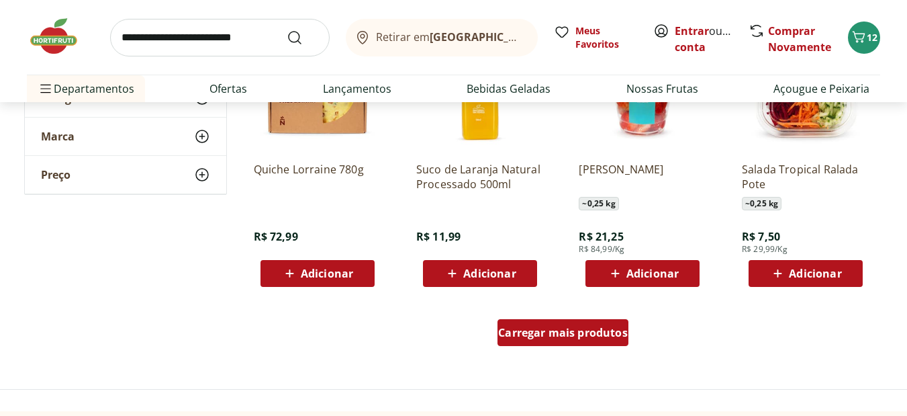
click at [557, 320] on div "Carregar mais produtos" at bounding box center [563, 332] width 131 height 27
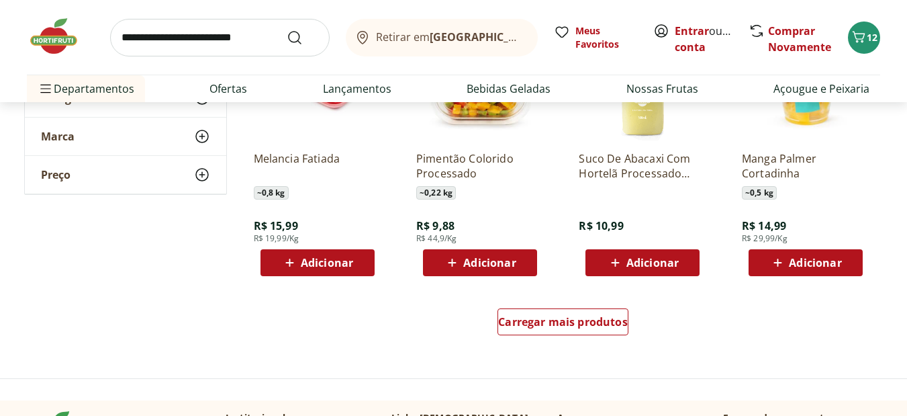
scroll to position [6952, 0]
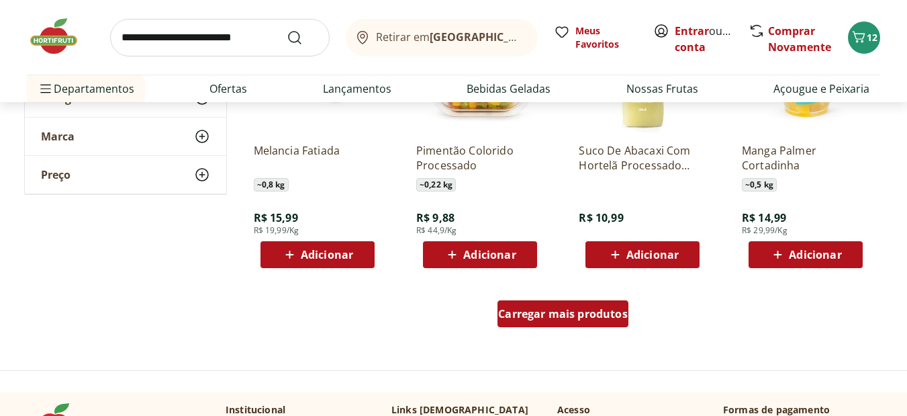
click at [553, 313] on span "Carregar mais produtos" at bounding box center [563, 313] width 130 height 11
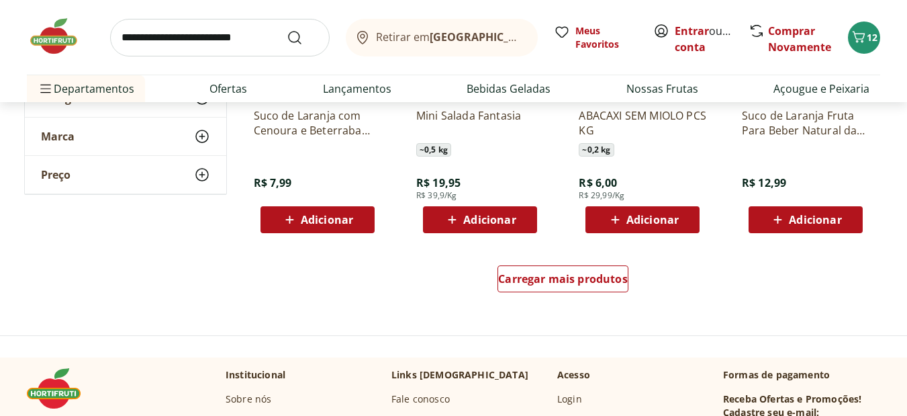
scroll to position [7868, 0]
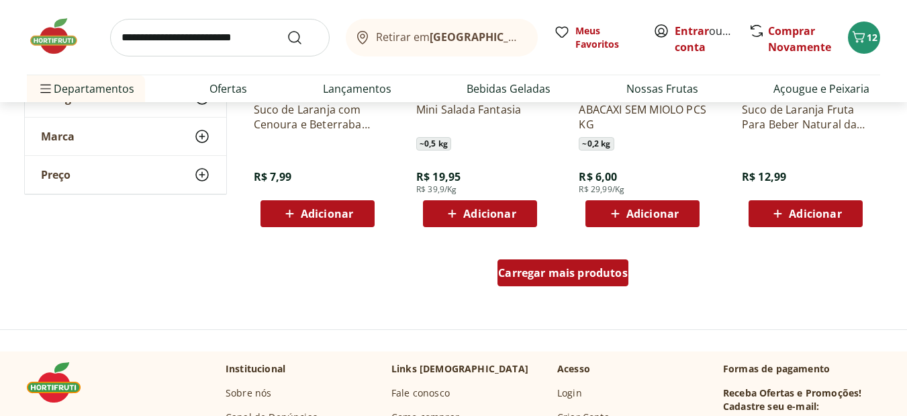
click at [625, 263] on div "Carregar mais produtos" at bounding box center [563, 272] width 131 height 27
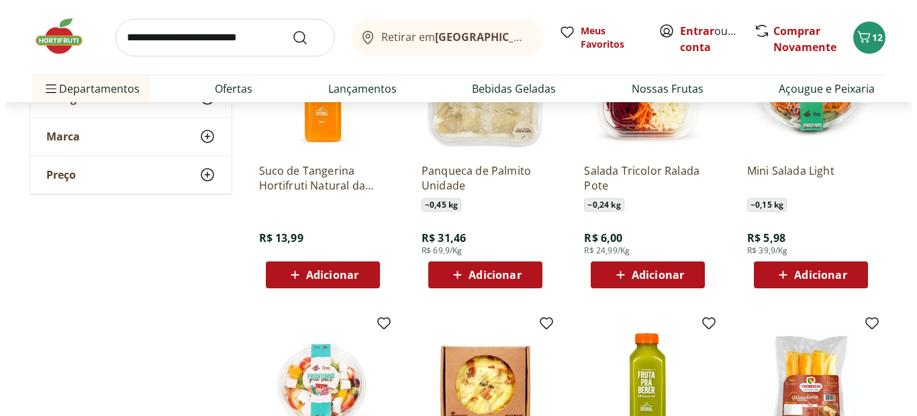
scroll to position [8110, 0]
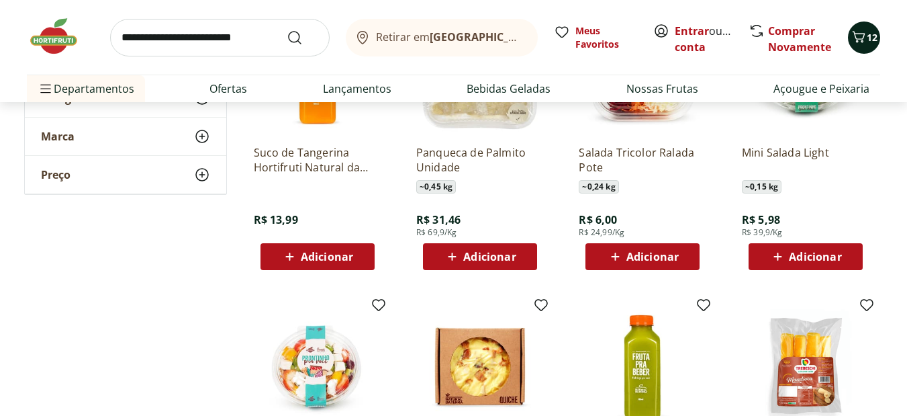
click at [872, 36] on span "12" at bounding box center [872, 37] width 11 height 13
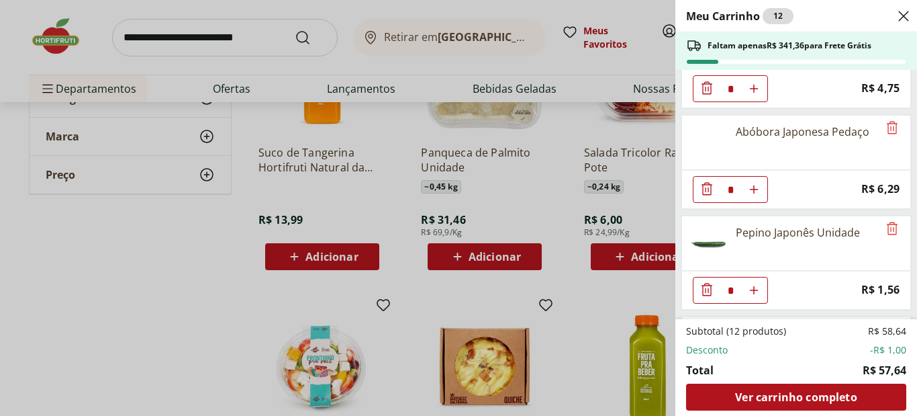
scroll to position [562, 0]
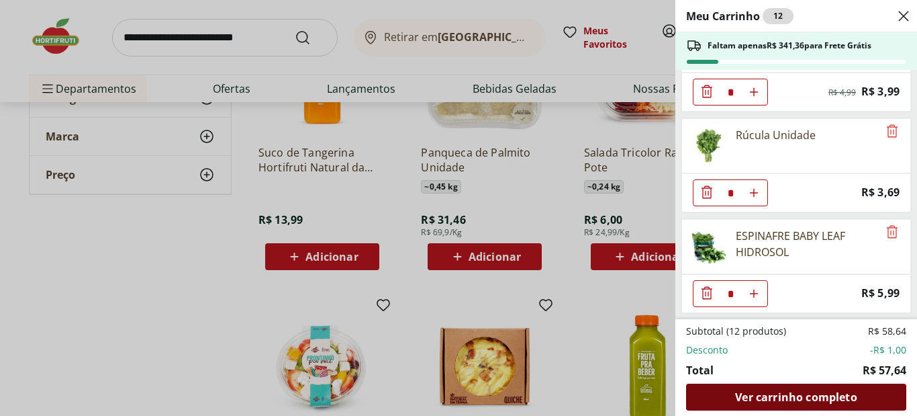
click at [803, 392] on span "Ver carrinho completo" at bounding box center [796, 397] width 122 height 11
